Goal: Task Accomplishment & Management: Complete application form

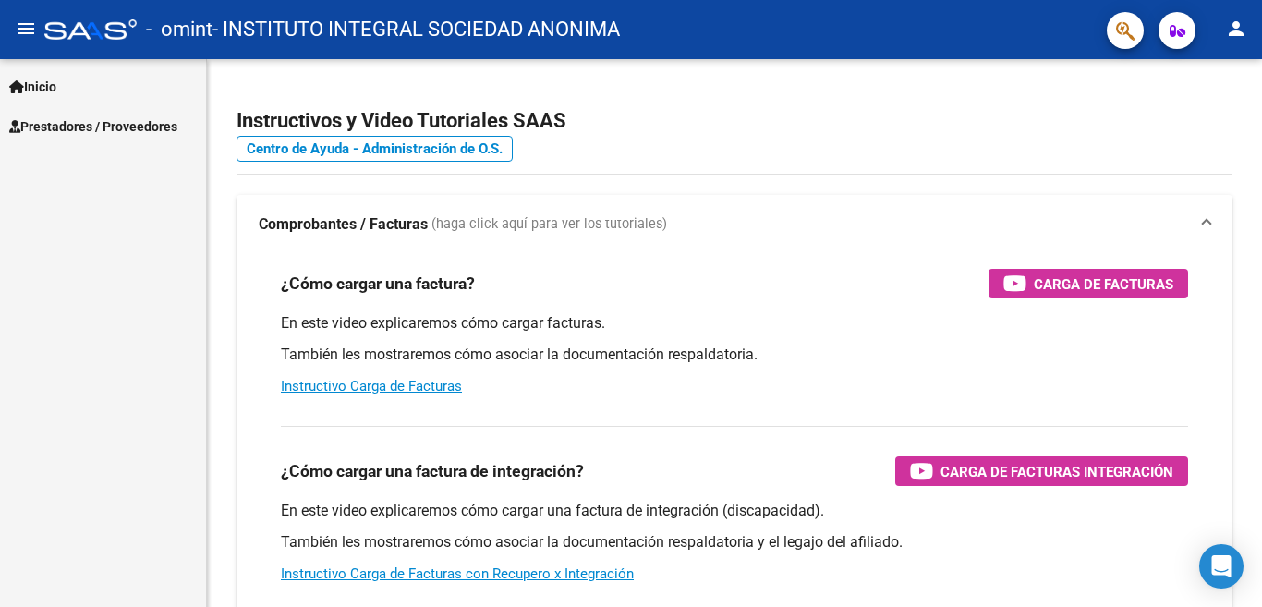
click at [109, 127] on span "Prestadores / Proveedores" at bounding box center [93, 126] width 168 height 20
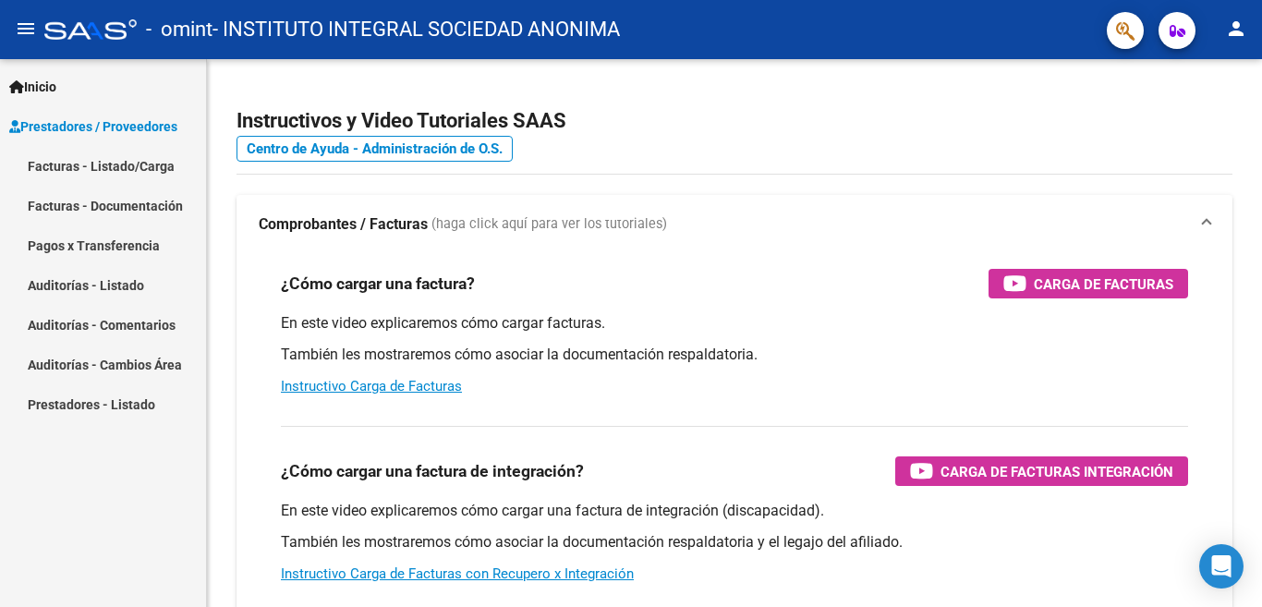
click at [131, 168] on link "Facturas - Listado/Carga" at bounding box center [103, 166] width 206 height 40
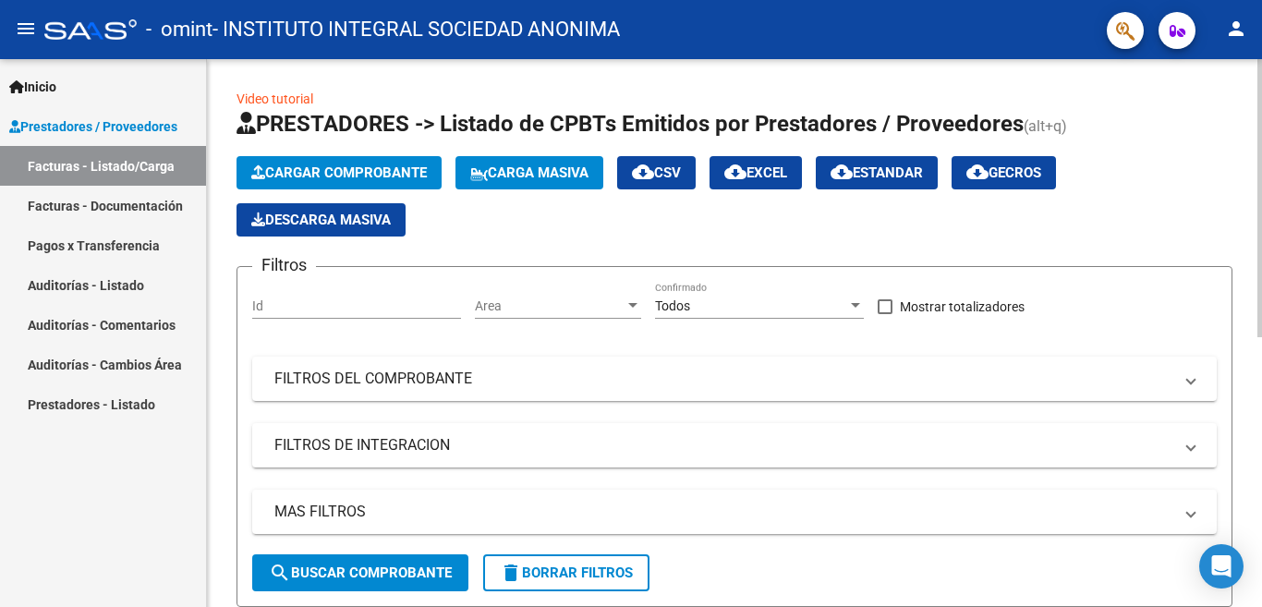
click at [364, 165] on span "Cargar Comprobante" at bounding box center [338, 172] width 175 height 17
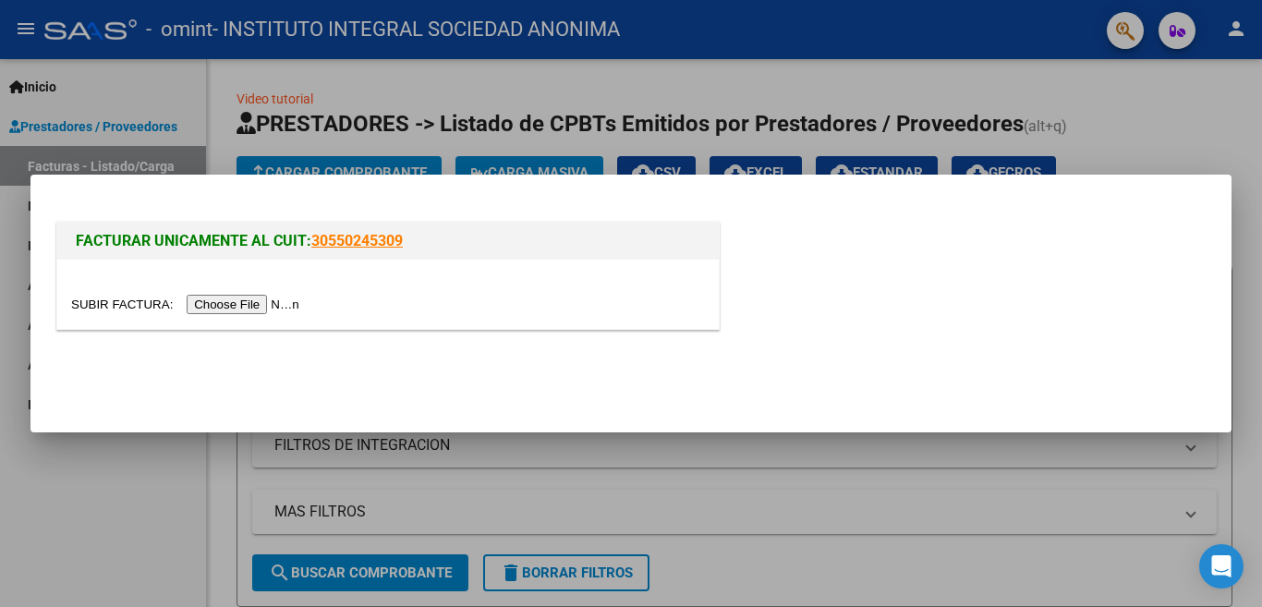
click at [217, 303] on input "file" at bounding box center [188, 304] width 234 height 19
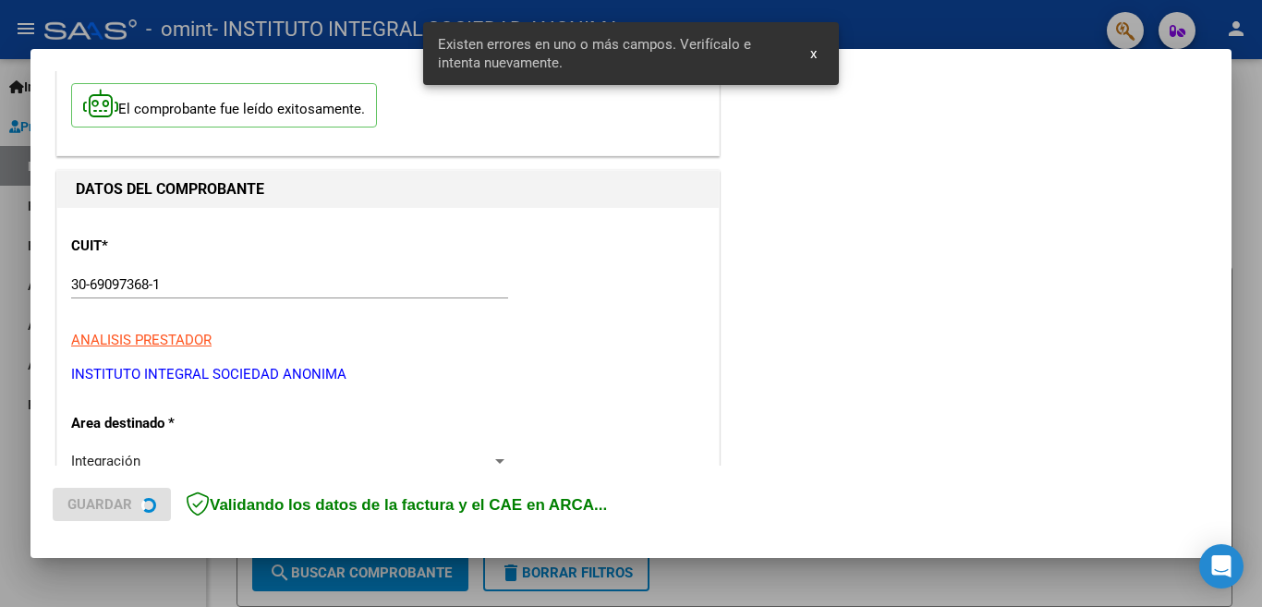
scroll to position [411, 0]
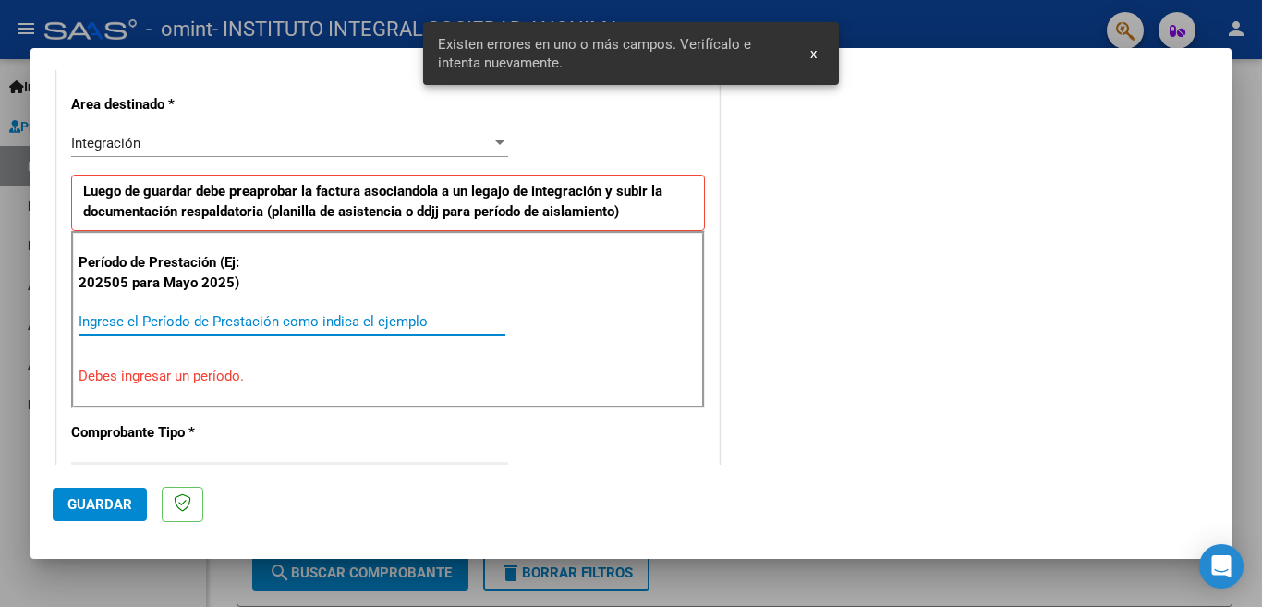
click at [233, 313] on input "Ingrese el Período de Prestación como indica el ejemplo" at bounding box center [291, 321] width 427 height 17
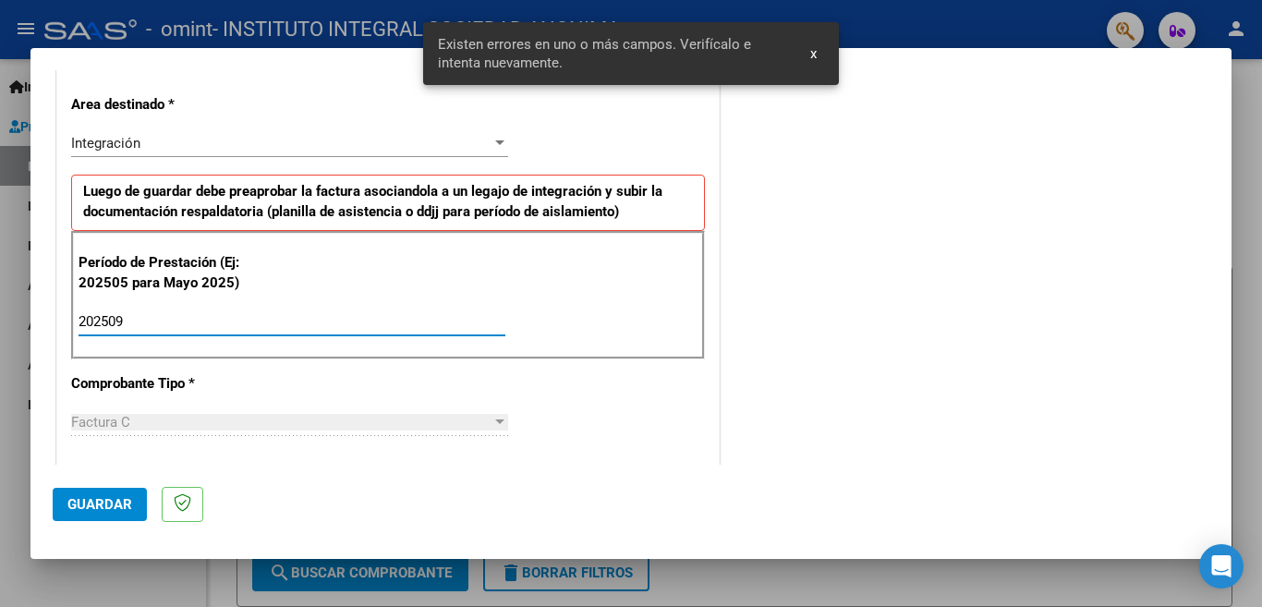
type input "202509"
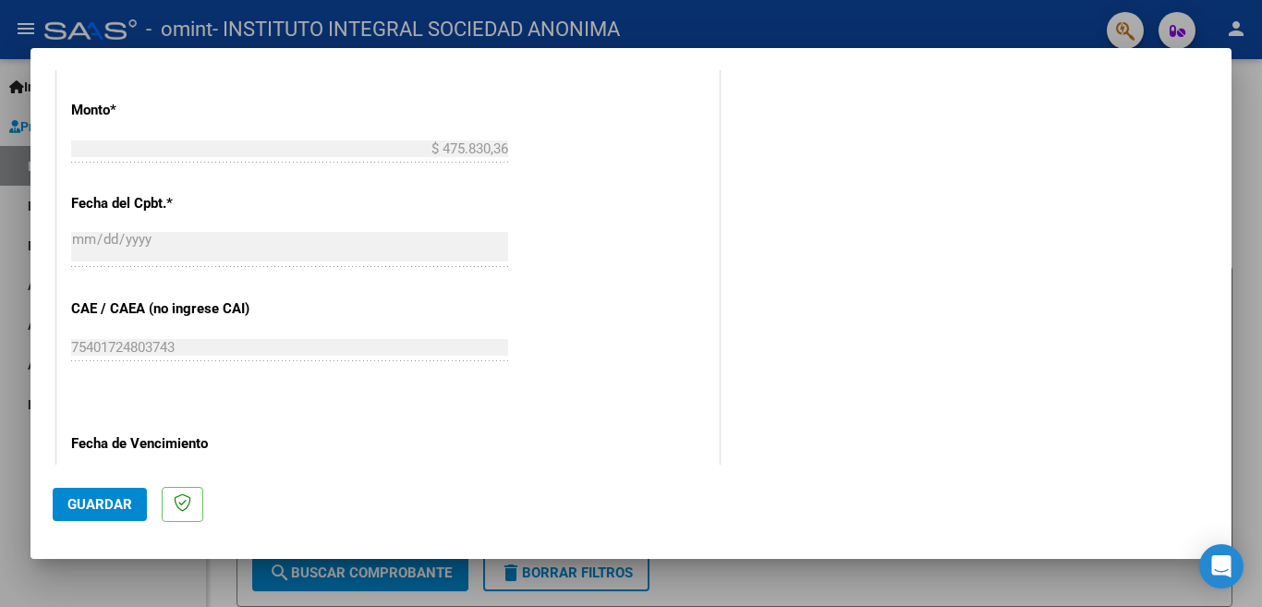
scroll to position [1057, 0]
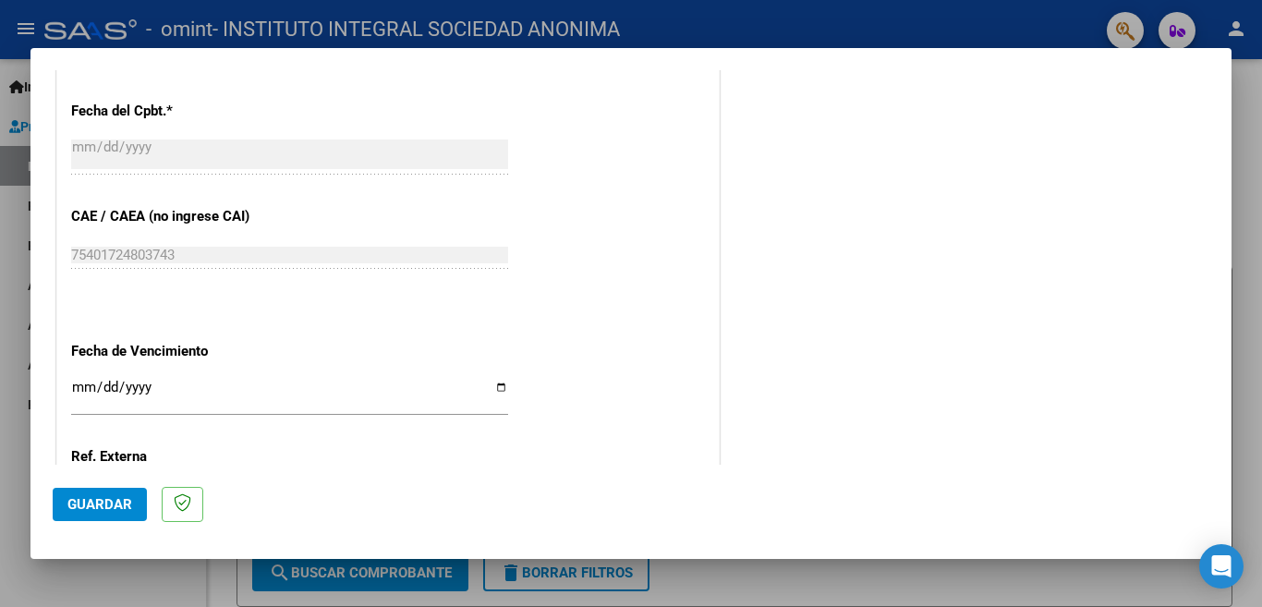
click at [79, 383] on input "Ingresar la fecha" at bounding box center [289, 395] width 437 height 30
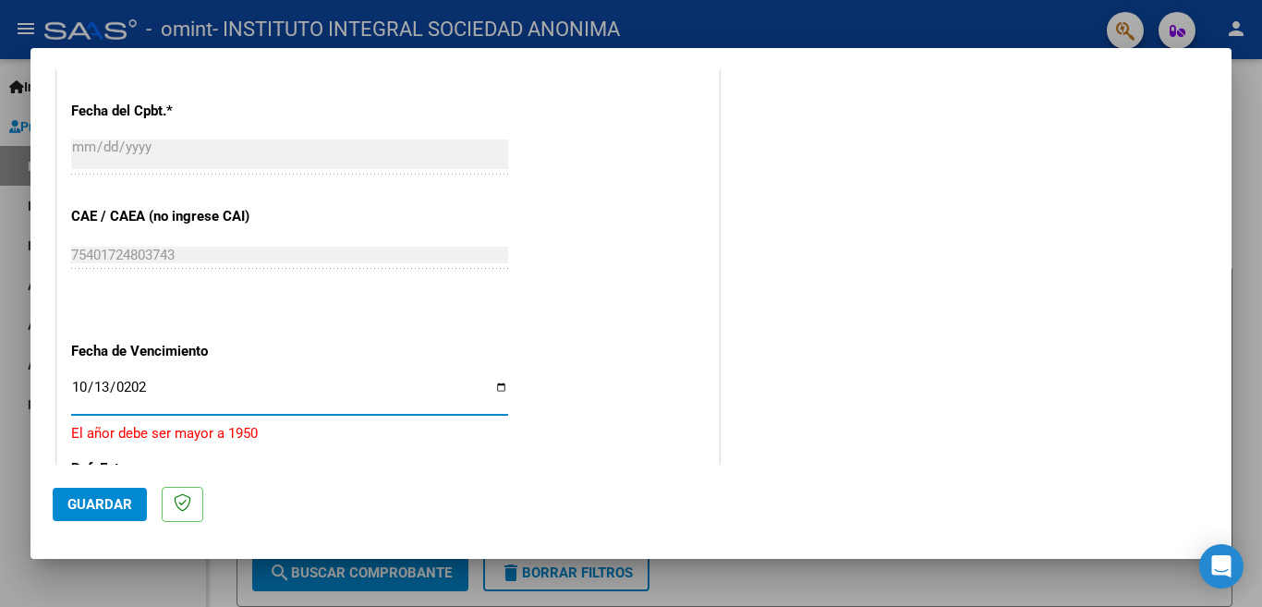
type input "[DATE]"
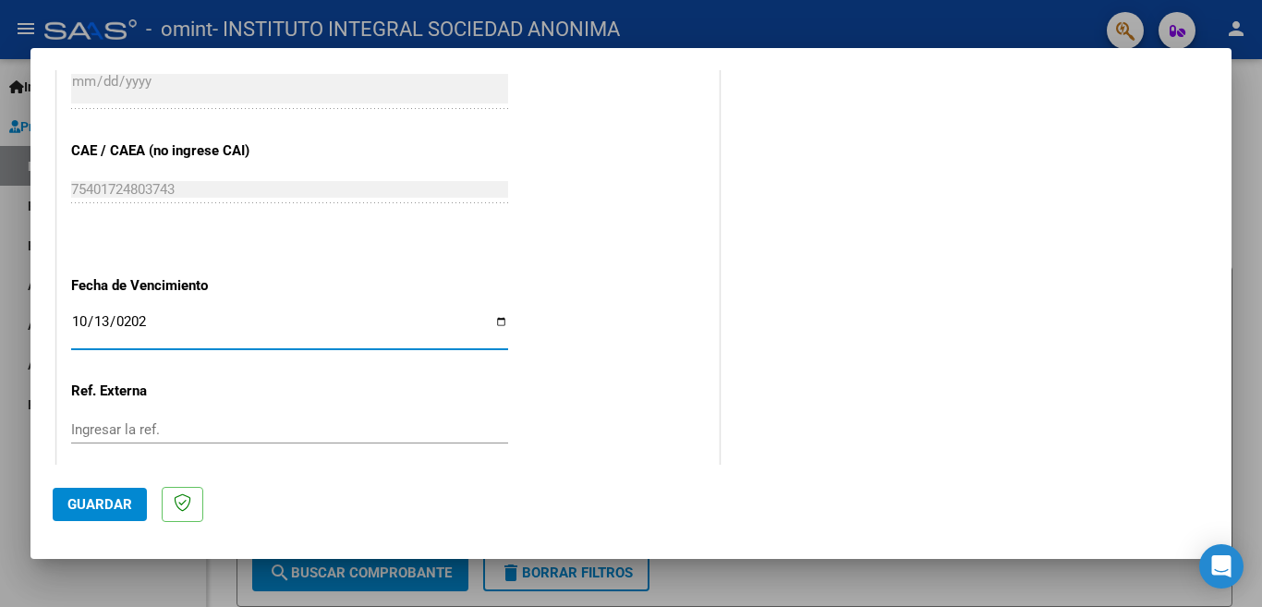
scroll to position [1208, 0]
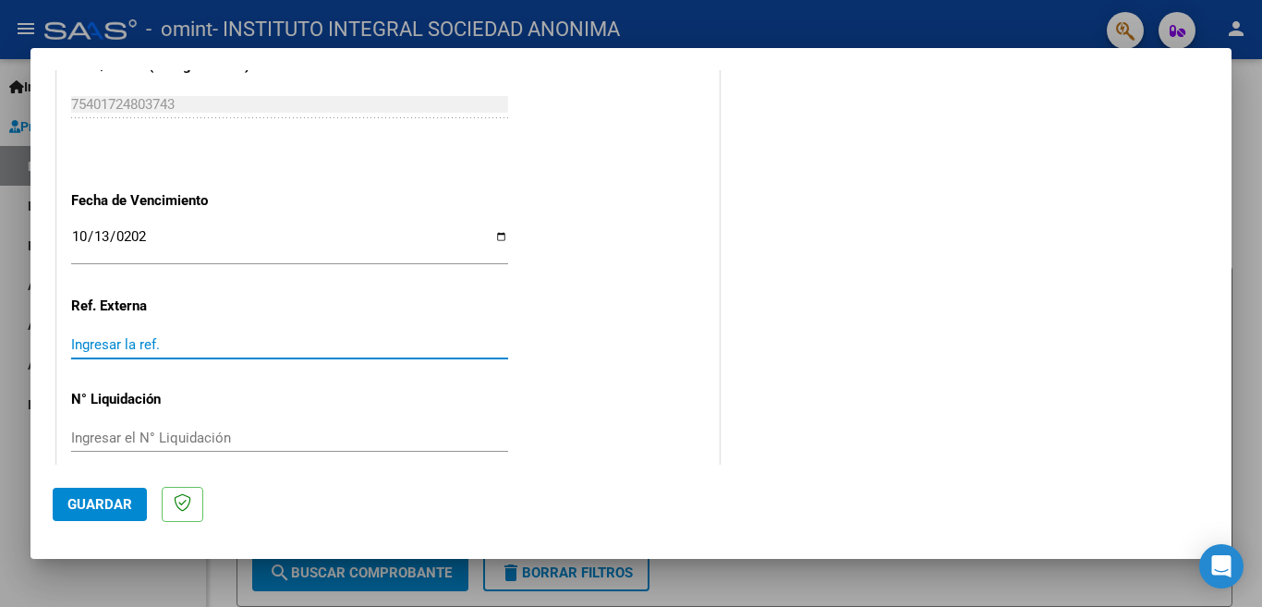
click at [140, 336] on input "Ingresar la ref." at bounding box center [289, 344] width 437 height 17
type input "202509"
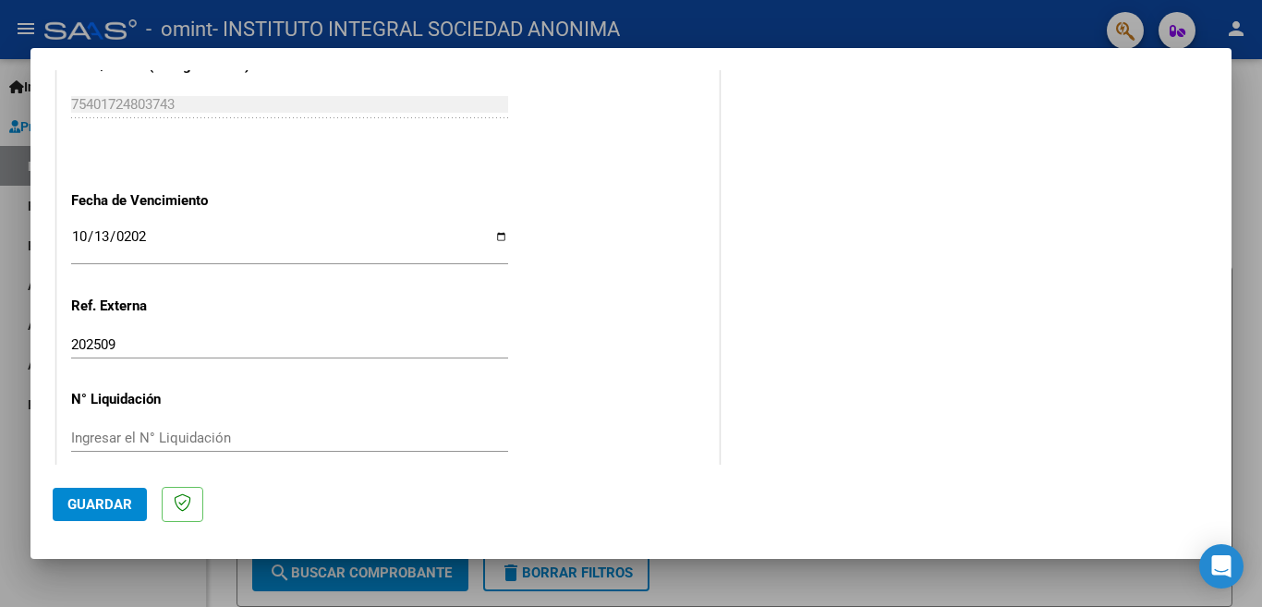
click at [89, 502] on span "Guardar" at bounding box center [99, 504] width 65 height 17
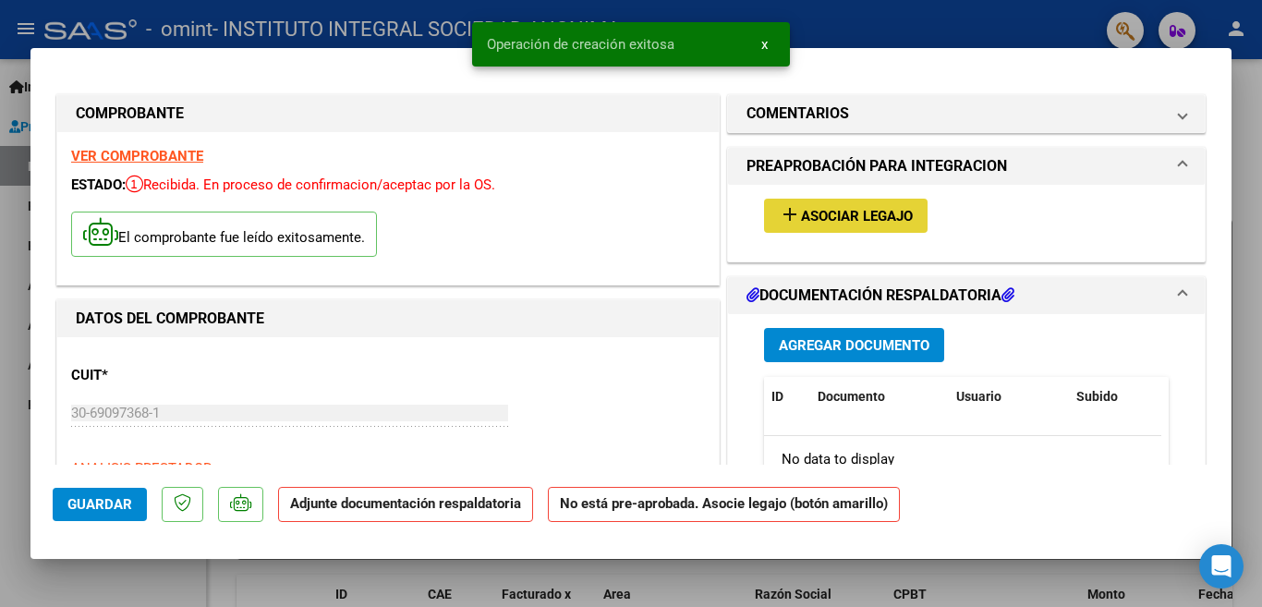
click at [845, 217] on span "Asociar Legajo" at bounding box center [857, 216] width 112 height 17
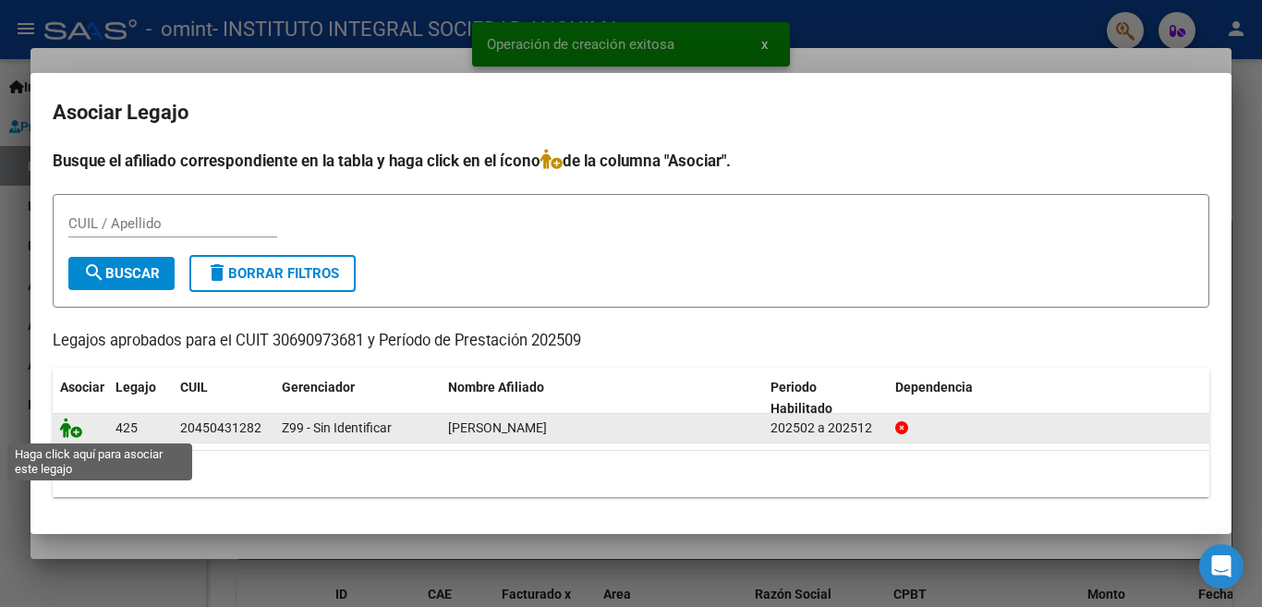
click at [77, 434] on icon at bounding box center [71, 427] width 22 height 20
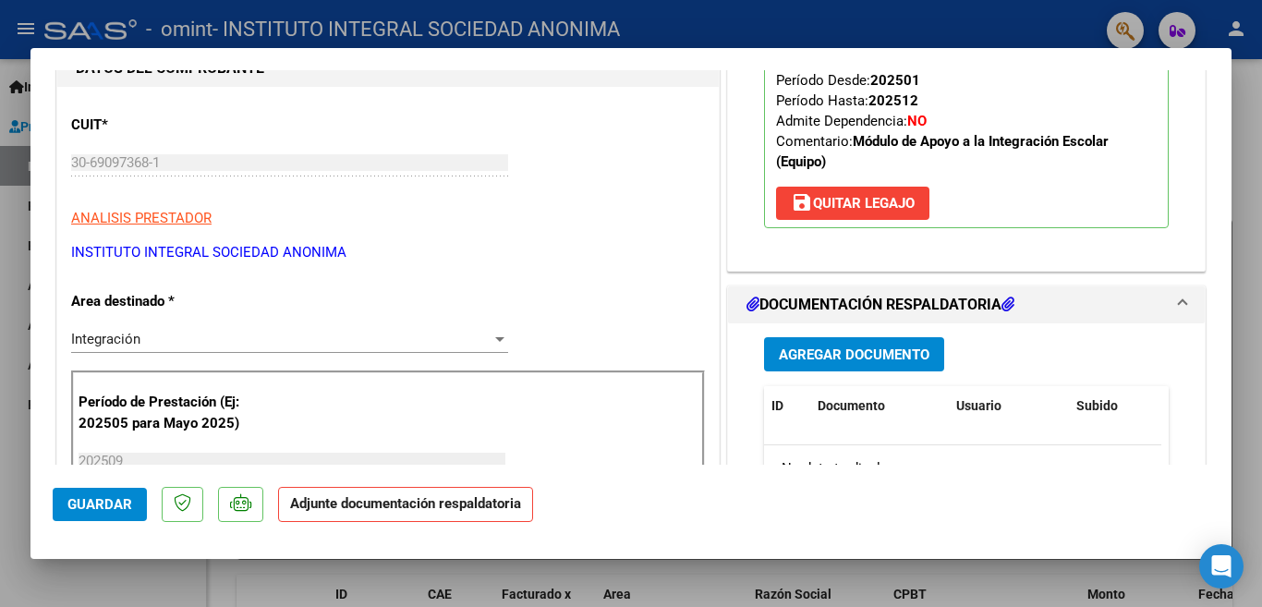
scroll to position [277, 0]
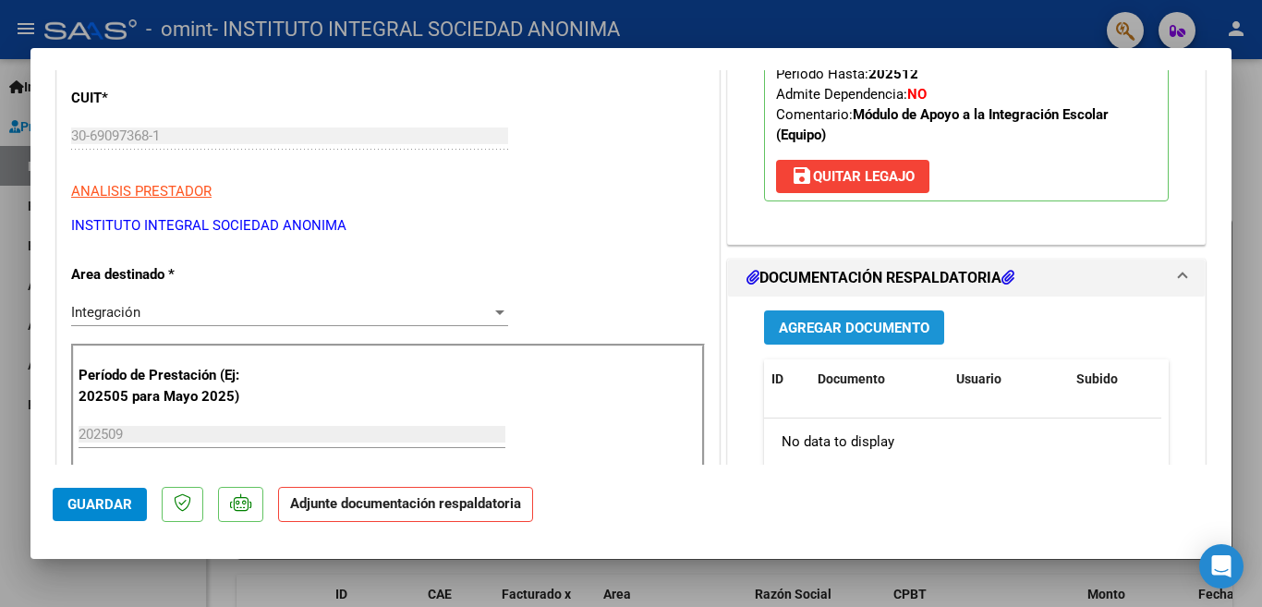
click at [878, 326] on span "Agregar Documento" at bounding box center [854, 328] width 151 height 17
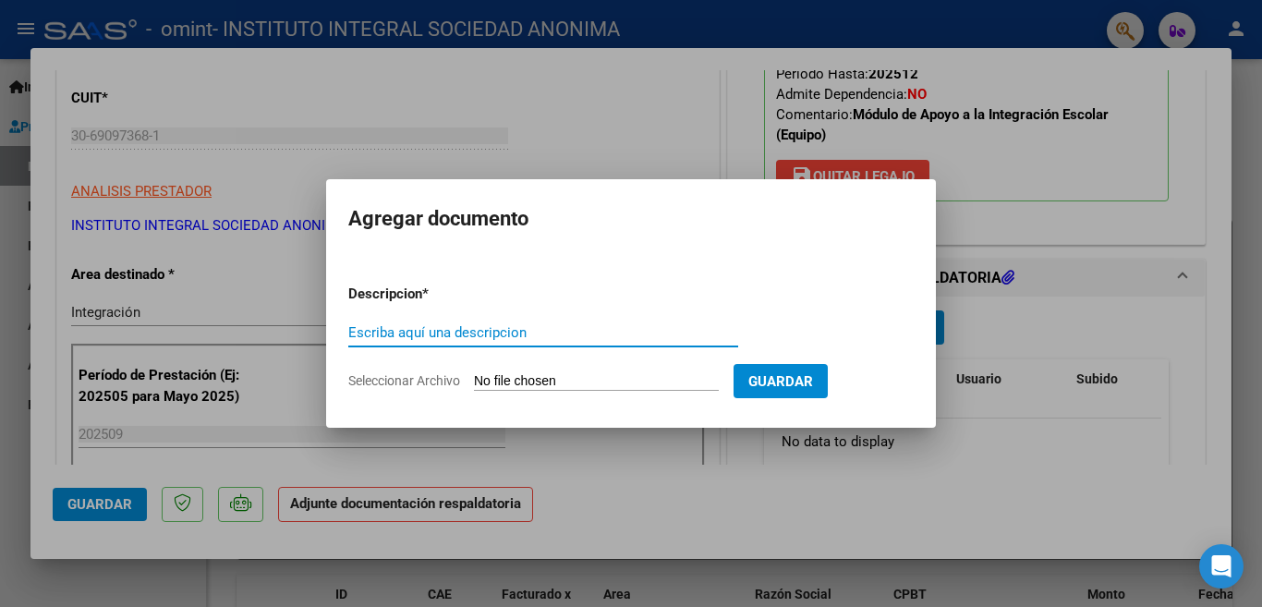
click at [506, 332] on input "Escriba aquí una descripcion" at bounding box center [543, 332] width 390 height 17
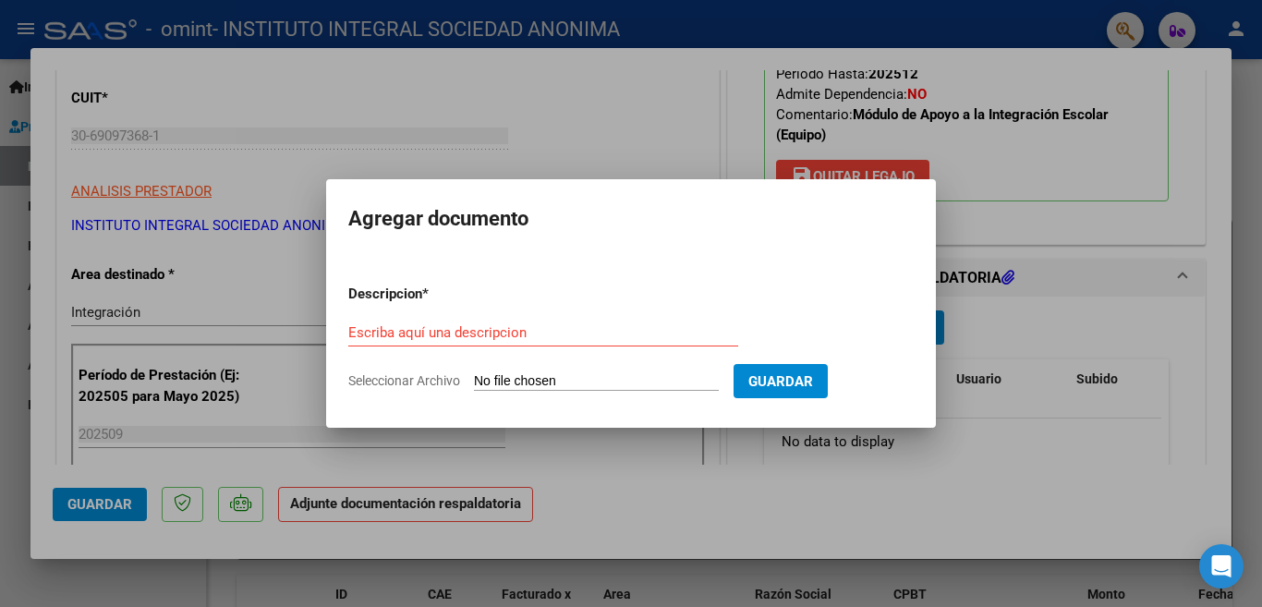
click at [513, 341] on div "Escriba aquí una descripcion" at bounding box center [543, 333] width 390 height 28
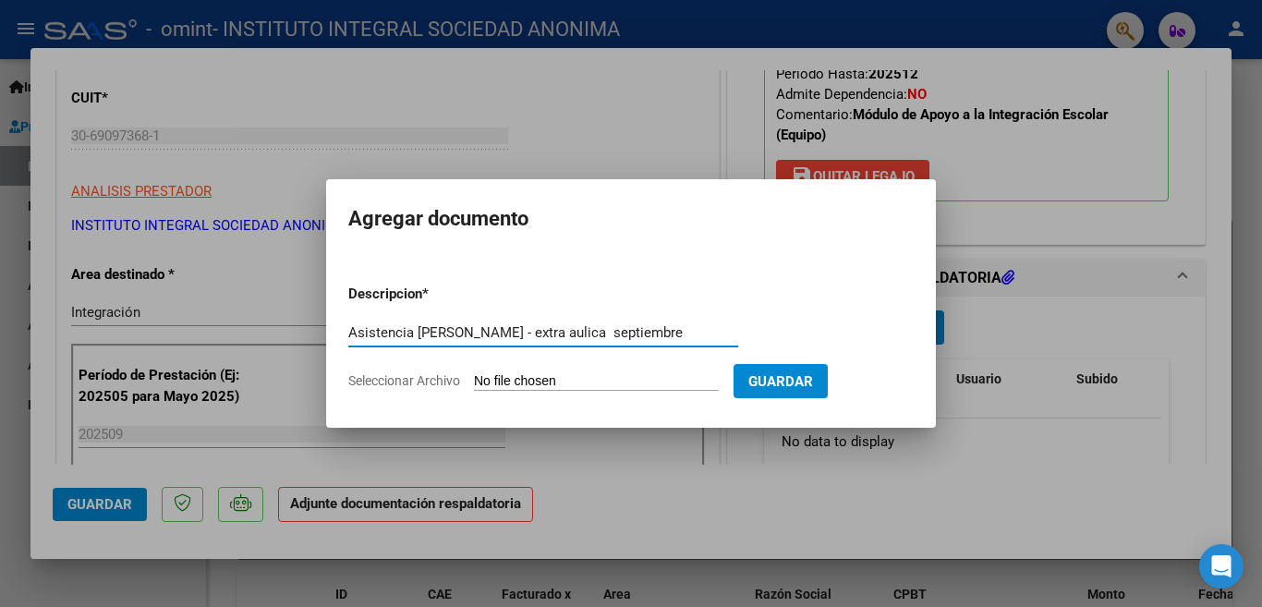
drag, startPoint x: 678, startPoint y: 329, endPoint x: 338, endPoint y: 371, distance: 342.5
click at [338, 371] on mat-dialog-content "Descripcion * Asistencia [PERSON_NAME] - extra aulica septiembre Escriba aquí u…" at bounding box center [631, 330] width 610 height 150
drag, startPoint x: 694, startPoint y: 334, endPoint x: 656, endPoint y: 357, distance: 45.1
click at [692, 337] on input "Asistencia [PERSON_NAME] - extra aulica septiembre" at bounding box center [543, 332] width 390 height 17
type input "Asistencia [PERSON_NAME] - extra aulica septiembre"
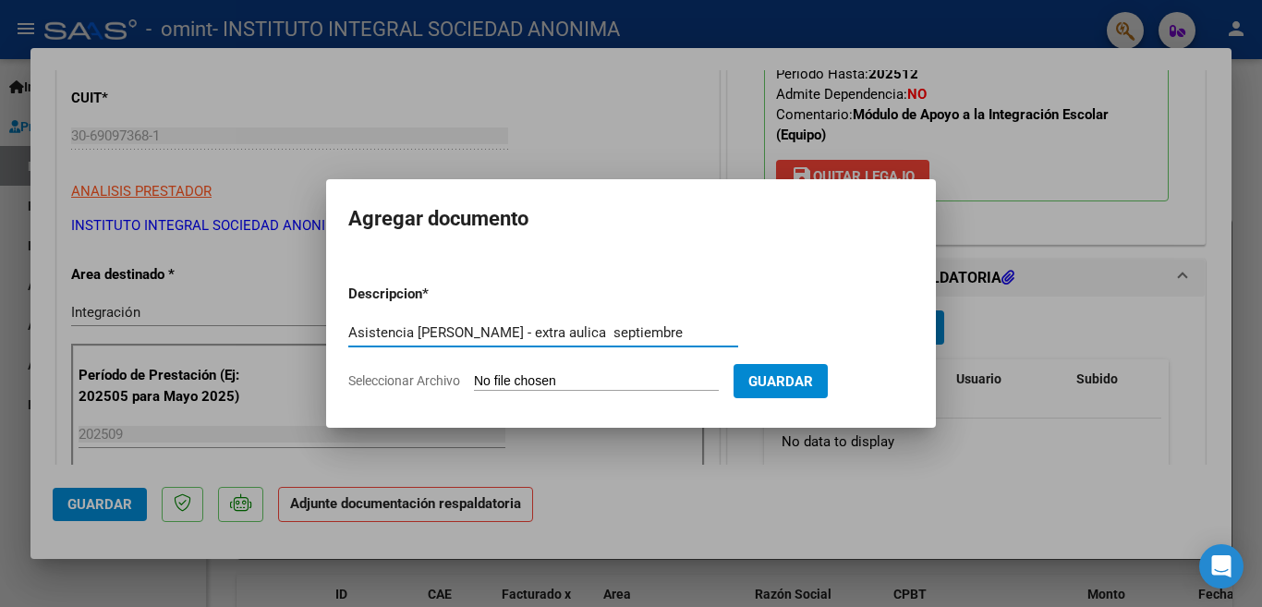
click at [645, 382] on input "Seleccionar Archivo" at bounding box center [596, 382] width 245 height 18
type input "C:\fakepath\ASISTENCIA [PERSON_NAME] SEPTIEMBRE - Extra - aulica.pdf"
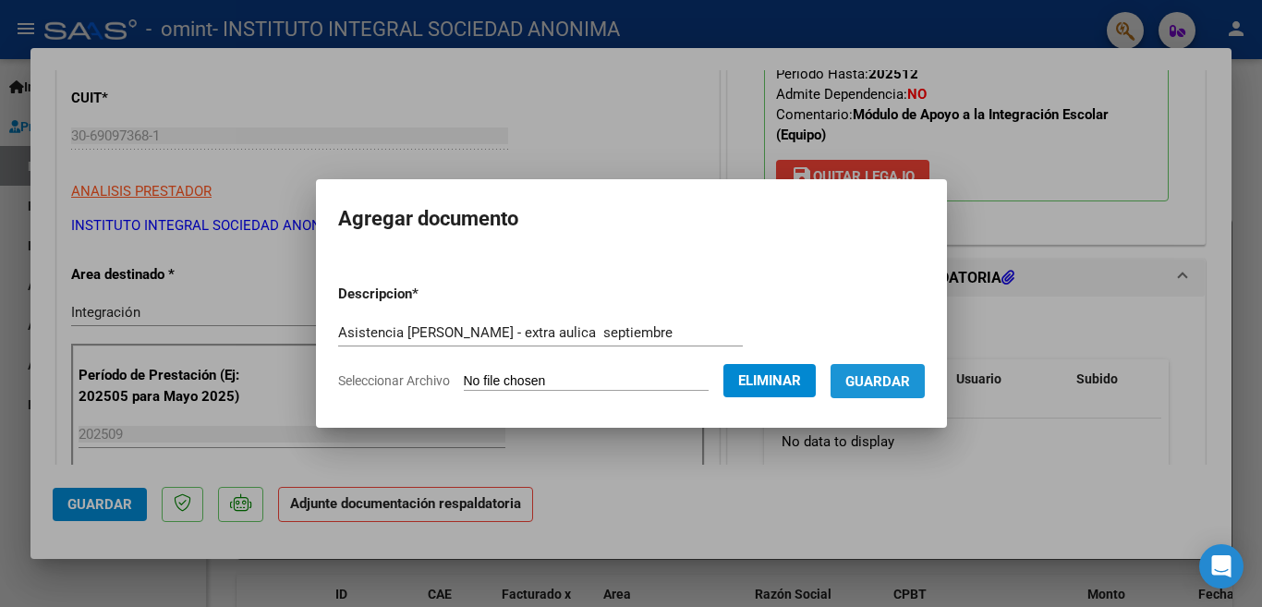
click at [905, 370] on button "Guardar" at bounding box center [877, 381] width 94 height 34
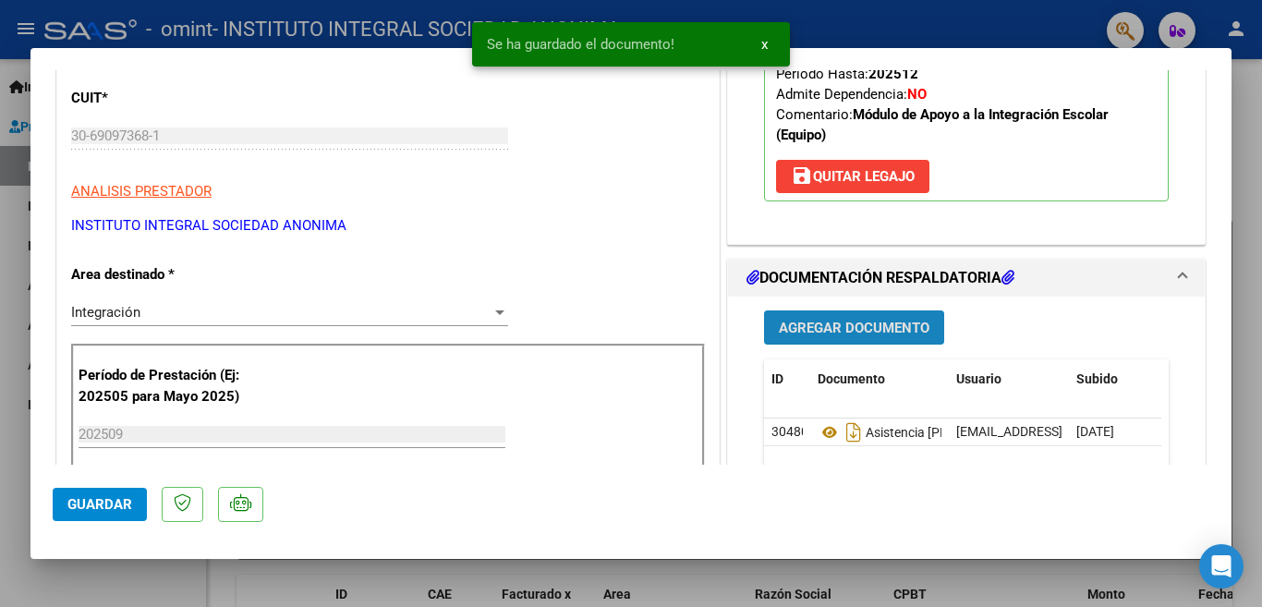
click at [868, 329] on span "Agregar Documento" at bounding box center [854, 328] width 151 height 17
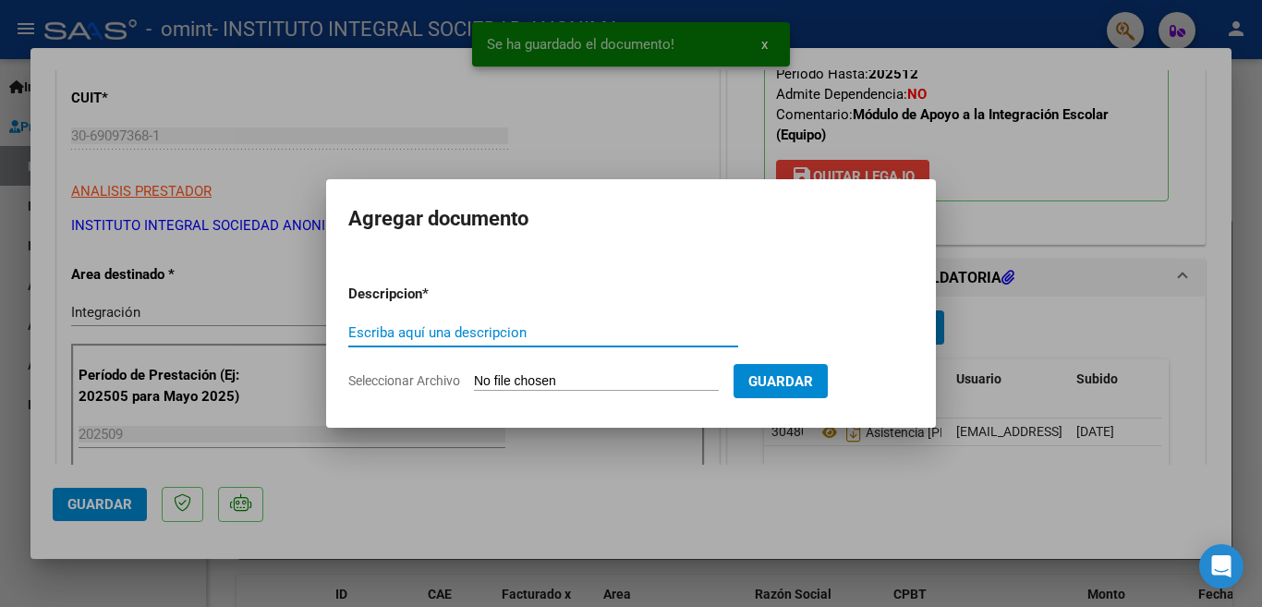
click at [449, 333] on input "Escriba aquí una descripcion" at bounding box center [543, 332] width 390 height 17
paste input "Asistencia [PERSON_NAME] - extra aulica septiembre"
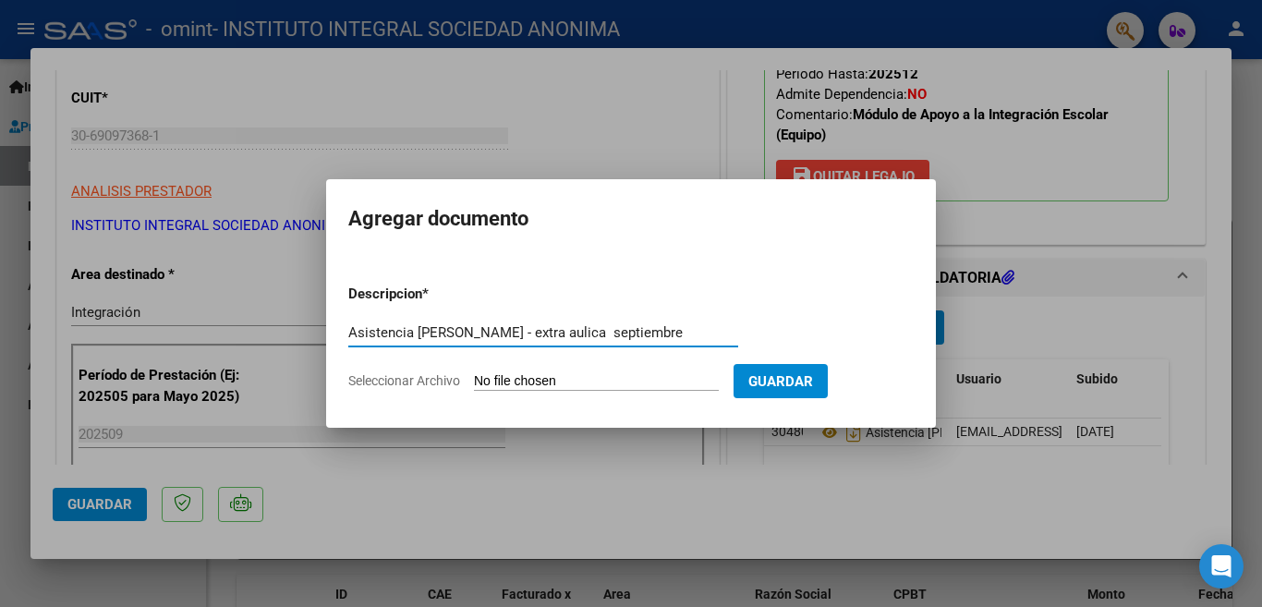
drag, startPoint x: 549, startPoint y: 336, endPoint x: 524, endPoint y: 338, distance: 25.0
click at [524, 338] on input "Asistencia [PERSON_NAME] - extra aulica septiembre" at bounding box center [543, 332] width 390 height 17
type input "Asistencia [PERSON_NAME] - intra aulica septiembre"
click at [587, 379] on input "Seleccionar Archivo" at bounding box center [596, 382] width 245 height 18
type input "C:\fakepath\ASISTENCIA [PERSON_NAME] SEPTIEMBRE - Intra - aulica.pdf"
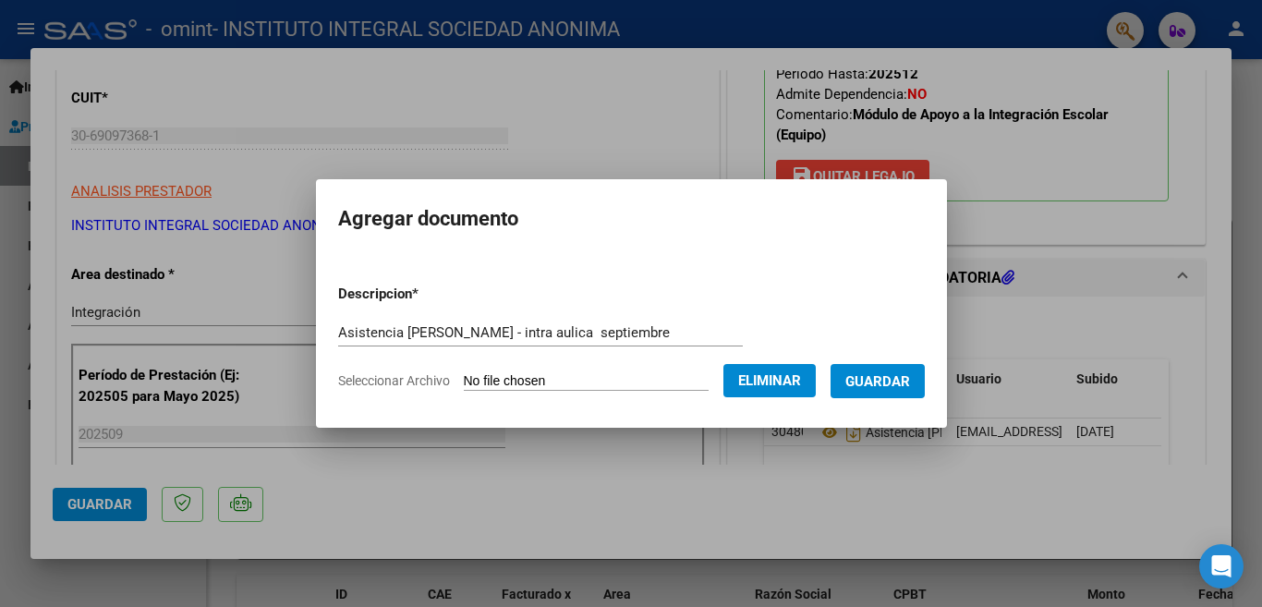
click at [882, 380] on span "Guardar" at bounding box center [877, 381] width 65 height 17
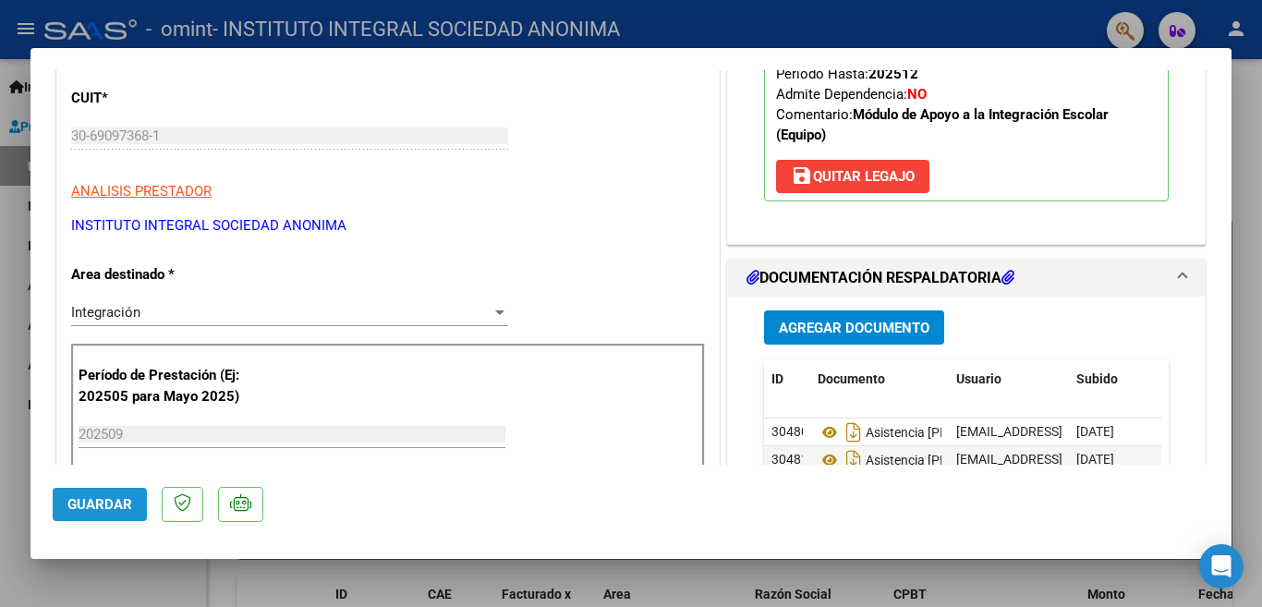
click at [115, 505] on span "Guardar" at bounding box center [99, 504] width 65 height 17
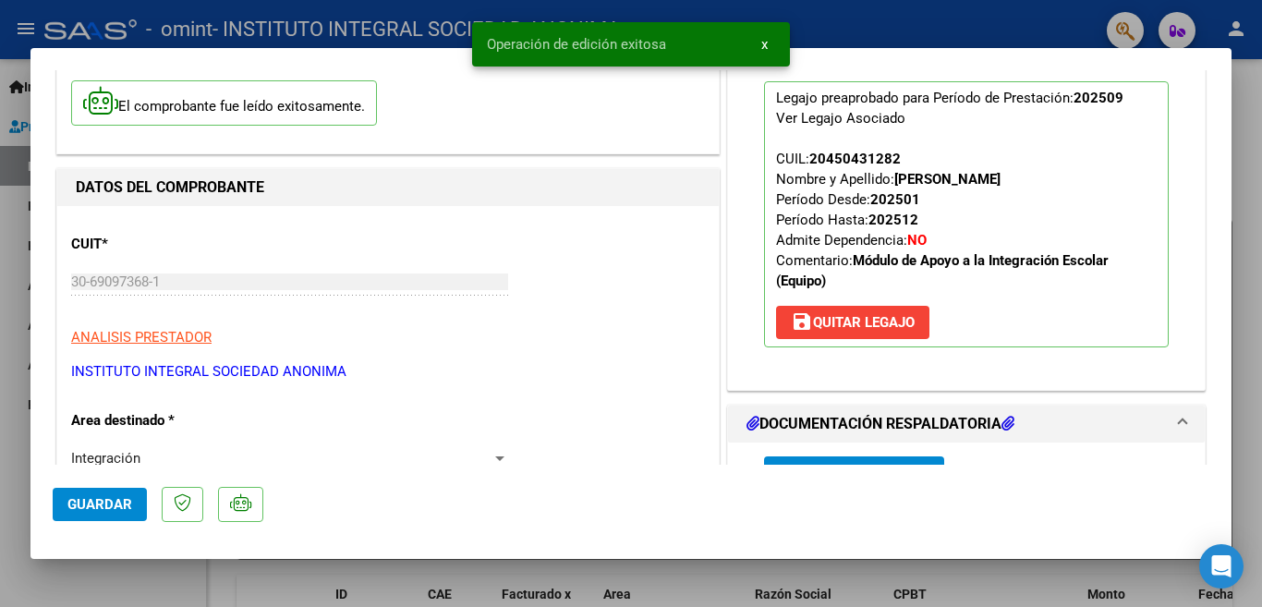
scroll to position [0, 0]
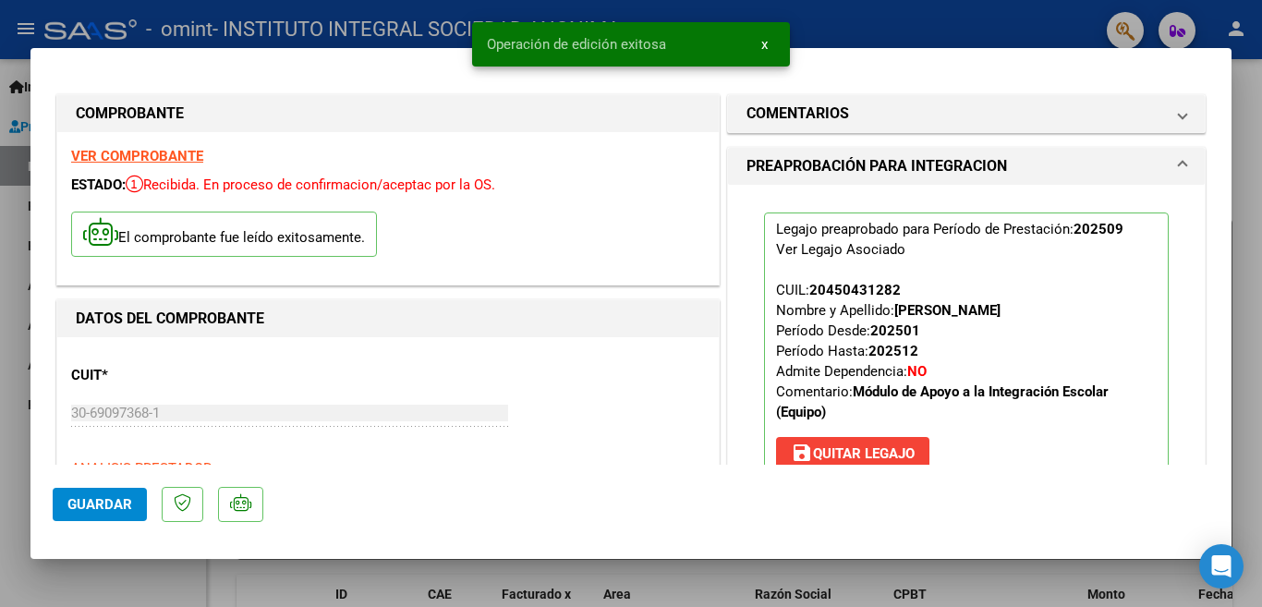
click at [897, 24] on div at bounding box center [631, 303] width 1262 height 607
